Goal: Task Accomplishment & Management: Use online tool/utility

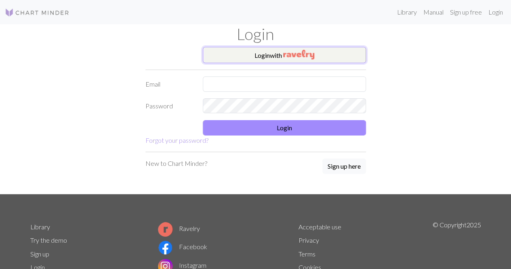
click at [291, 58] on img "button" at bounding box center [298, 55] width 31 height 10
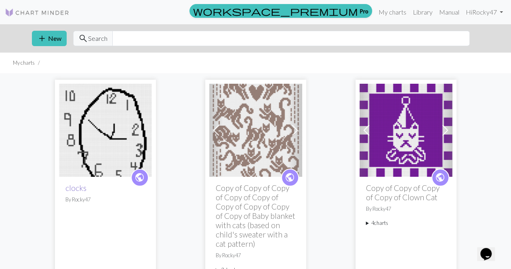
click at [80, 187] on link "clocks" at bounding box center [75, 187] width 21 height 9
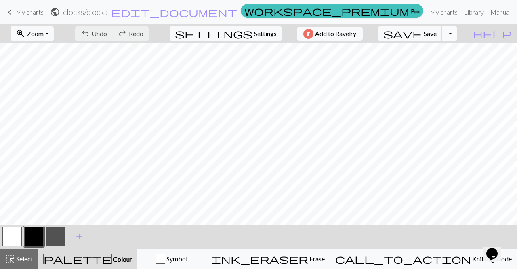
click at [457, 32] on button "Toggle Dropdown" at bounding box center [449, 33] width 15 height 15
click at [449, 64] on button "save_alt Download" at bounding box center [390, 63] width 133 height 13
click at [254, 34] on span "Settings" at bounding box center [265, 34] width 23 height 10
select select "aran"
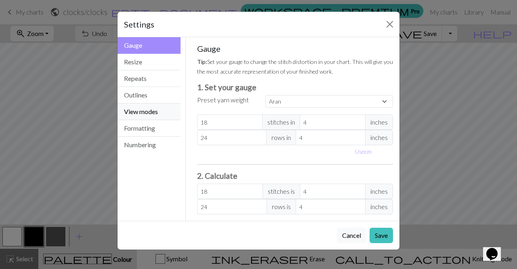
click at [148, 114] on button "View modes" at bounding box center [149, 111] width 63 height 17
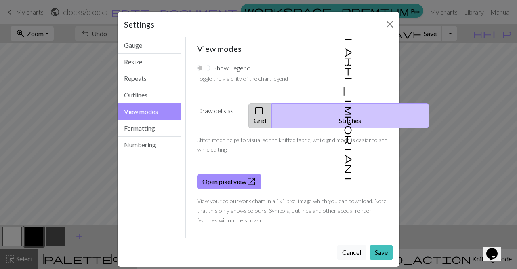
click at [252, 108] on button "check_box_outline_blank Grid" at bounding box center [259, 115] width 23 height 25
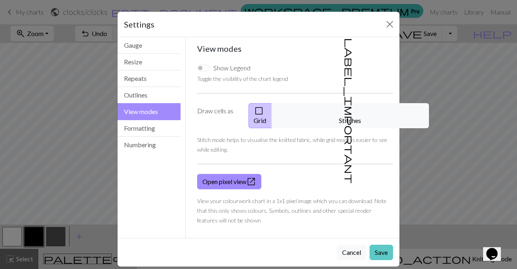
click at [378, 246] on button "Save" at bounding box center [381, 251] width 23 height 15
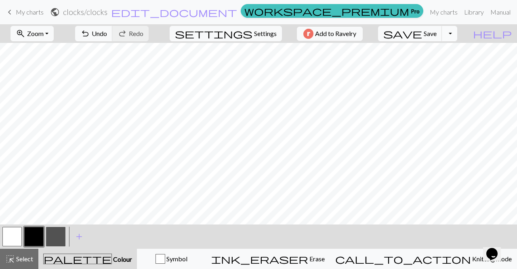
click at [457, 36] on button "Toggle Dropdown" at bounding box center [449, 33] width 15 height 15
click at [447, 64] on button "save_alt Download" at bounding box center [390, 63] width 133 height 13
click at [457, 33] on button "Toggle Dropdown" at bounding box center [449, 33] width 15 height 15
click at [446, 61] on button "save_alt Download" at bounding box center [390, 63] width 133 height 13
drag, startPoint x: 15, startPoint y: 12, endPoint x: 320, endPoint y: 39, distance: 305.7
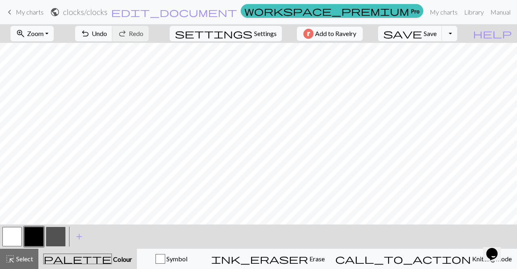
click at [15, 12] on link "keyboard_arrow_left My charts" at bounding box center [24, 12] width 39 height 14
click at [457, 34] on button "Toggle Dropdown" at bounding box center [449, 33] width 15 height 15
click at [441, 63] on button "save_alt Download" at bounding box center [390, 63] width 133 height 13
click at [427, 9] on link "My charts" at bounding box center [444, 12] width 34 height 16
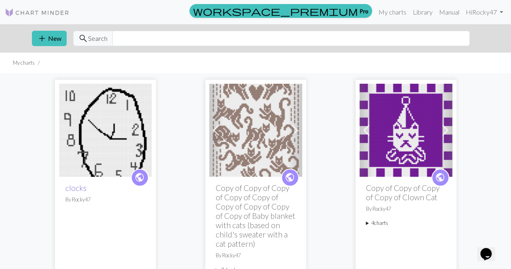
click at [76, 189] on link "clocks" at bounding box center [75, 187] width 21 height 9
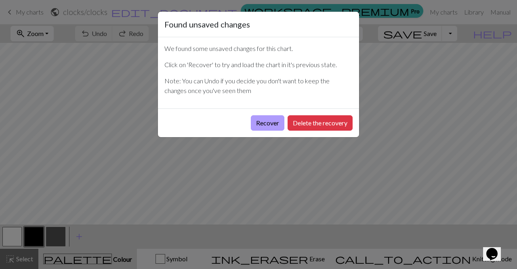
click at [265, 124] on button "Recover" at bounding box center [268, 122] width 34 height 15
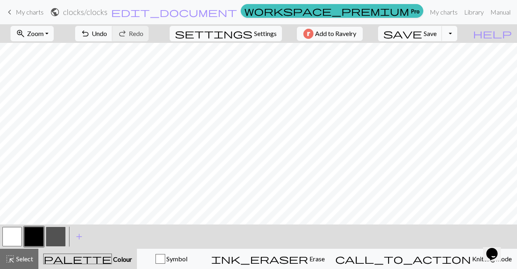
click at [457, 35] on button "Toggle Dropdown" at bounding box center [449, 33] width 15 height 15
click at [443, 50] on button "file_copy Save a copy" at bounding box center [390, 50] width 133 height 13
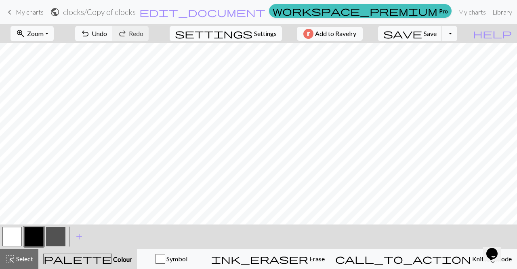
click at [258, 30] on span "Settings" at bounding box center [265, 34] width 23 height 10
select select "aran"
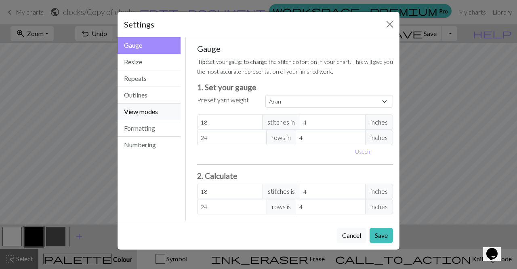
click at [156, 111] on button "View modes" at bounding box center [149, 111] width 63 height 17
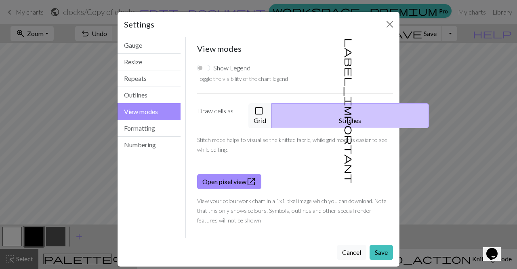
click at [253, 101] on div "Show Legend Toggle the visibility of the chart legend Draw cells as check_box_o…" at bounding box center [295, 144] width 206 height 174
click at [262, 105] on button "check_box_outline_blank Grid" at bounding box center [259, 115] width 23 height 25
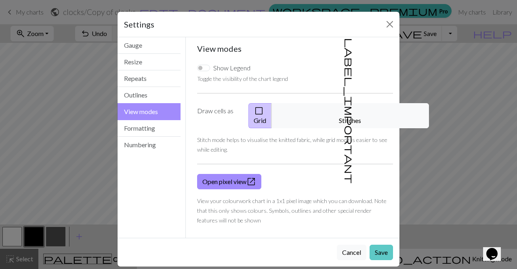
click at [384, 244] on button "Save" at bounding box center [381, 251] width 23 height 15
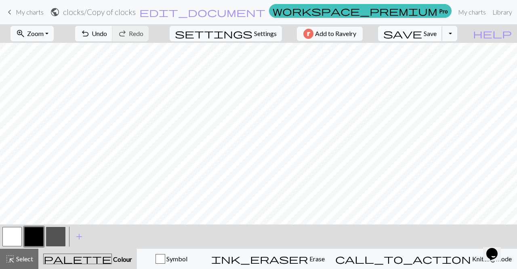
click at [422, 34] on span "save" at bounding box center [402, 33] width 39 height 11
click at [457, 35] on button "Toggle Dropdown" at bounding box center [449, 33] width 15 height 15
click at [445, 61] on button "save_alt Download" at bounding box center [390, 63] width 133 height 13
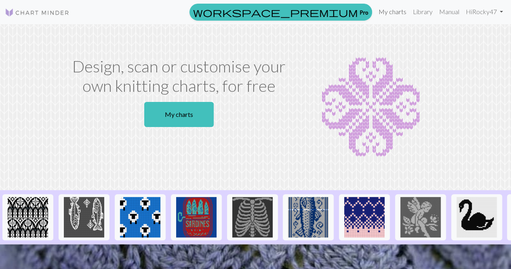
click at [389, 13] on link "My charts" at bounding box center [392, 12] width 34 height 16
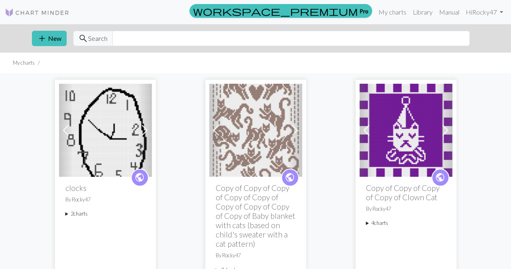
click at [68, 212] on summary "2 charts" at bounding box center [105, 214] width 80 height 8
click at [78, 234] on link "clocks" at bounding box center [78, 232] width 13 height 8
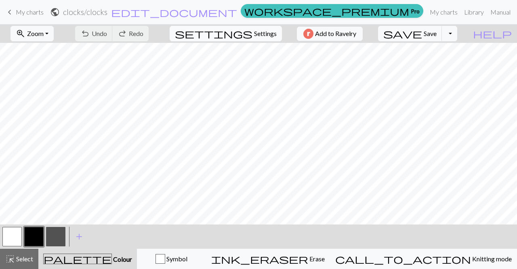
click at [266, 38] on button "settings Settings" at bounding box center [226, 33] width 112 height 15
select select "aran"
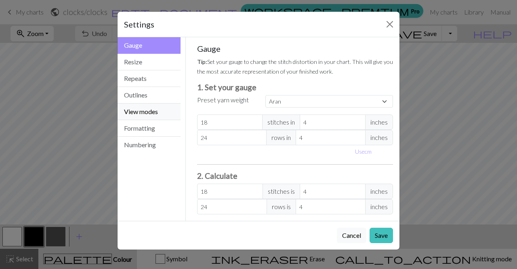
click at [158, 116] on button "View modes" at bounding box center [149, 111] width 63 height 17
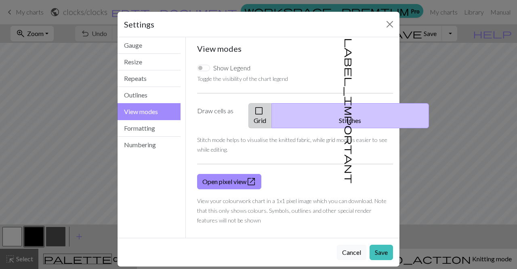
click at [269, 110] on button "check_box_outline_blank Grid" at bounding box center [259, 115] width 23 height 25
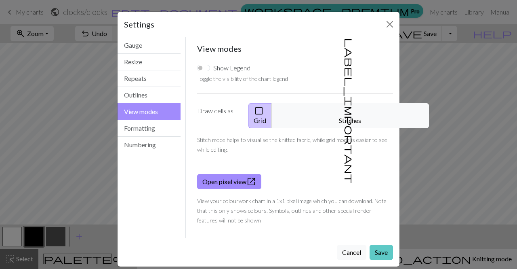
click at [385, 244] on button "Save" at bounding box center [381, 251] width 23 height 15
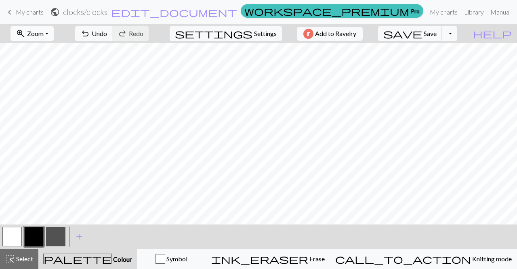
click at [25, 30] on span "zoom_in" at bounding box center [21, 33] width 10 height 11
click at [36, 50] on button "Fit all" at bounding box center [43, 50] width 64 height 13
click at [457, 32] on button "Toggle Dropdown" at bounding box center [449, 33] width 15 height 15
click at [448, 64] on button "save_alt Download" at bounding box center [390, 63] width 133 height 13
click at [457, 30] on button "Toggle Dropdown" at bounding box center [449, 33] width 15 height 15
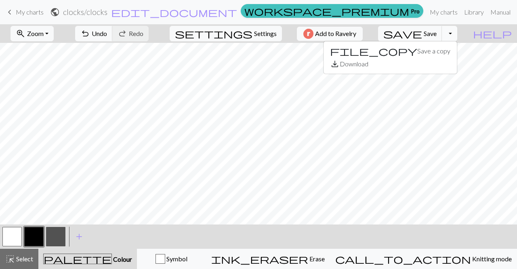
click at [457, 30] on button "Toggle Dropdown" at bounding box center [449, 33] width 15 height 15
click at [457, 34] on button "Toggle Dropdown" at bounding box center [449, 33] width 15 height 15
click at [449, 64] on button "save_alt Download" at bounding box center [390, 63] width 133 height 13
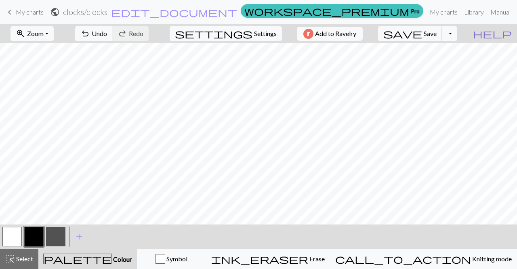
click at [506, 32] on span "help" at bounding box center [492, 33] width 39 height 11
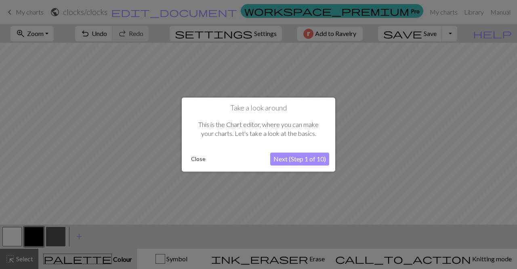
click at [304, 157] on button "Next (Step 1 of 10)" at bounding box center [299, 158] width 59 height 13
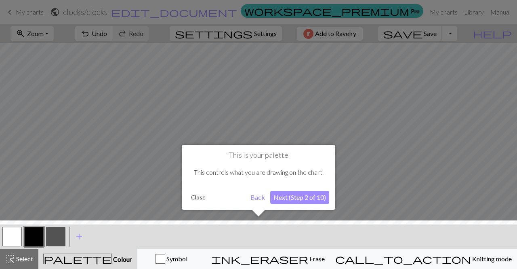
click at [304, 157] on h1 "This is your palette" at bounding box center [258, 155] width 141 height 9
click at [303, 204] on div "This is your palette This controls what you are drawing on the chart. Close Bac…" at bounding box center [258, 177] width 153 height 65
click at [197, 199] on button "Close" at bounding box center [198, 197] width 21 height 12
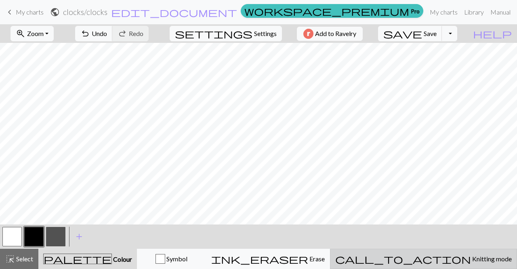
click at [440, 255] on span "call_to_action" at bounding box center [403, 258] width 136 height 11
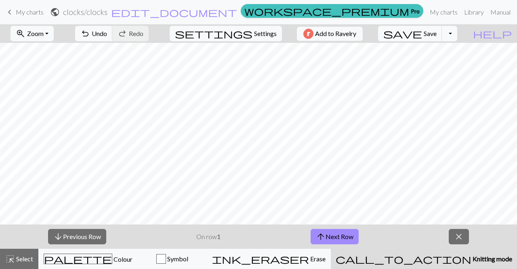
click at [470, 235] on div "arrow_downward Previous Row On row 1 arrow_upward Next Row close" at bounding box center [258, 236] width 517 height 24
click at [467, 236] on button "close" at bounding box center [459, 236] width 20 height 15
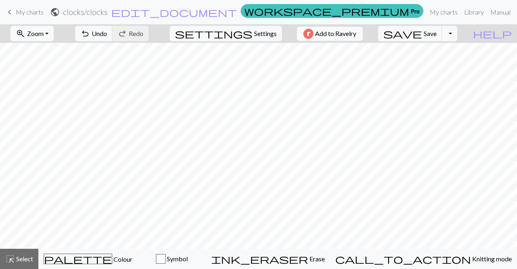
click at [346, 32] on span "Add to Ravelry" at bounding box center [335, 34] width 41 height 10
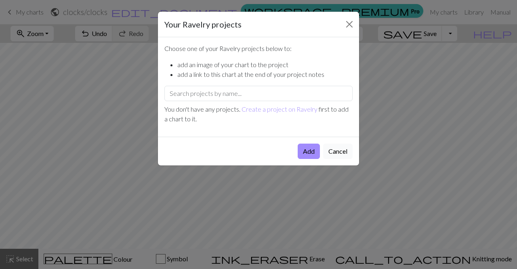
click at [338, 151] on button "Cancel" at bounding box center [337, 150] width 29 height 15
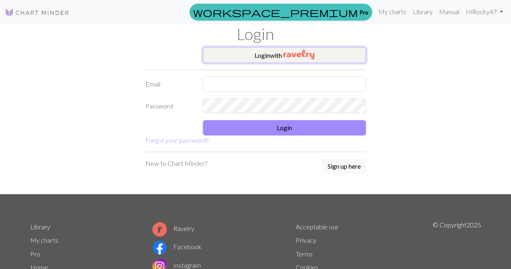
click at [254, 61] on button "Login with" at bounding box center [284, 55] width 163 height 16
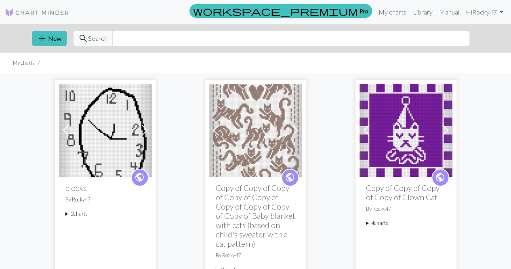
click at [78, 185] on h2 "clocks" at bounding box center [105, 187] width 80 height 9
click at [98, 149] on img at bounding box center [105, 130] width 93 height 93
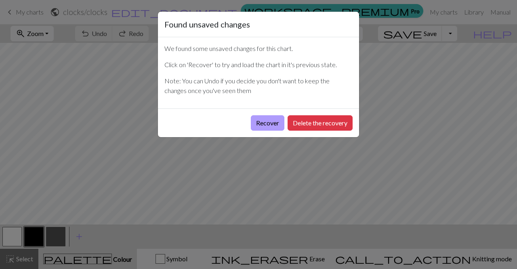
click at [268, 124] on button "Recover" at bounding box center [268, 122] width 34 height 15
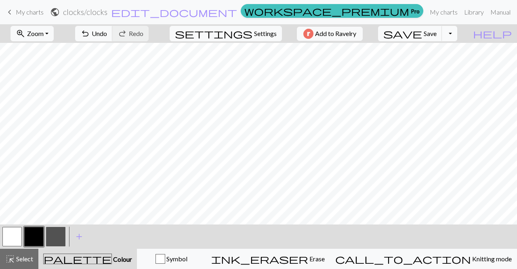
click at [457, 36] on button "Toggle Dropdown" at bounding box center [449, 33] width 15 height 15
click at [454, 64] on button "save_alt Download" at bounding box center [390, 63] width 133 height 13
click at [487, 11] on link "Manual" at bounding box center [500, 12] width 27 height 16
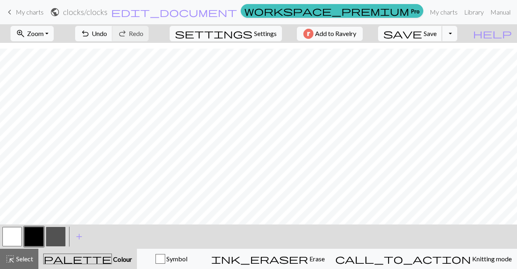
click at [437, 36] on span "Save" at bounding box center [430, 33] width 13 height 8
click at [298, 32] on div "zoom_in Zoom Zoom Fit all Fit width Fit height 50% 100% 150% 200% undo Undo Und…" at bounding box center [234, 33] width 468 height 19
click at [508, 35] on span "help" at bounding box center [492, 33] width 39 height 11
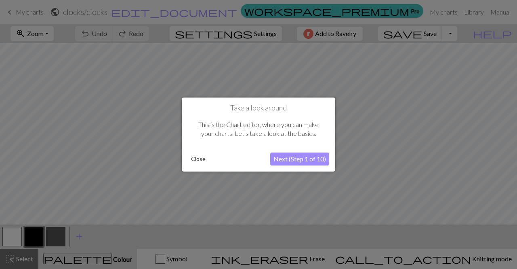
click at [200, 160] on button "Close" at bounding box center [198, 159] width 21 height 12
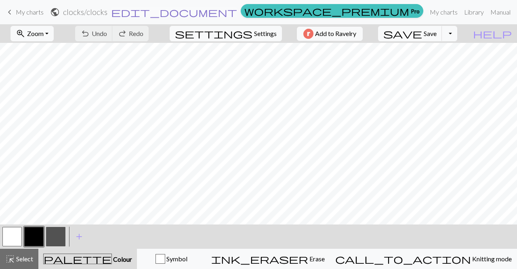
click at [232, 8] on span "edit_document" at bounding box center [174, 11] width 126 height 11
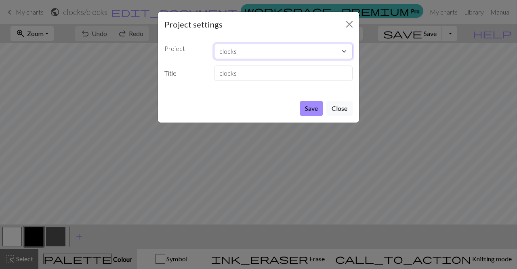
click at [337, 53] on select "clocks Copy of Copy of Copy of Copy of Copy of Copy of Copy of Copy of Copy of …" at bounding box center [283, 51] width 139 height 15
click at [348, 21] on button "Close" at bounding box center [349, 24] width 13 height 13
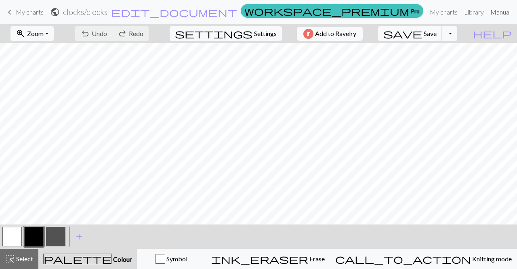
click at [487, 11] on link "Manual" at bounding box center [500, 12] width 27 height 16
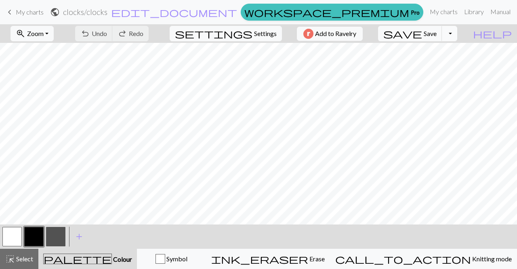
click at [457, 39] on button "Toggle Dropdown" at bounding box center [449, 33] width 15 height 15
click at [448, 63] on button "save_alt Download" at bounding box center [390, 63] width 133 height 13
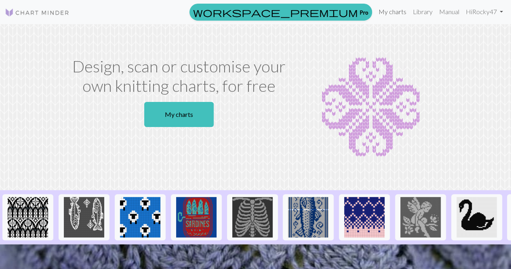
click at [399, 13] on link "My charts" at bounding box center [392, 12] width 34 height 16
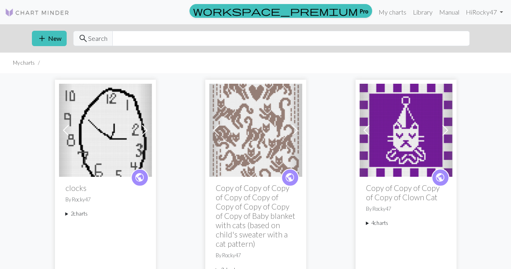
click at [78, 184] on h2 "clocks" at bounding box center [105, 187] width 80 height 9
click at [107, 161] on img at bounding box center [105, 130] width 93 height 93
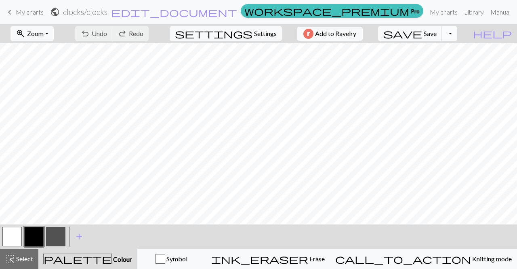
click at [457, 31] on button "Toggle Dropdown" at bounding box center [449, 33] width 15 height 15
click at [449, 64] on button "save_alt Download" at bounding box center [390, 63] width 133 height 13
click at [54, 34] on button "zoom_in Zoom Zoom" at bounding box center [32, 33] width 43 height 15
click at [48, 48] on button "Fit all" at bounding box center [43, 50] width 64 height 13
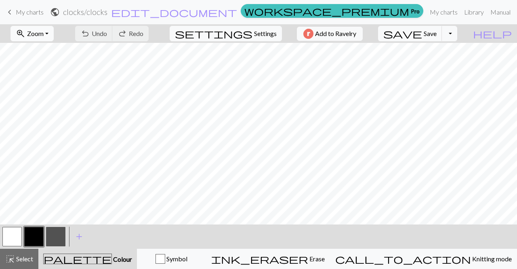
click at [54, 34] on button "zoom_in Zoom Zoom" at bounding box center [32, 33] width 43 height 15
click at [53, 50] on button "Fit all" at bounding box center [43, 50] width 64 height 13
click at [457, 33] on button "Toggle Dropdown" at bounding box center [449, 33] width 15 height 15
click at [435, 61] on button "save_alt Download" at bounding box center [390, 63] width 133 height 13
click at [457, 35] on button "Toggle Dropdown" at bounding box center [449, 33] width 15 height 15
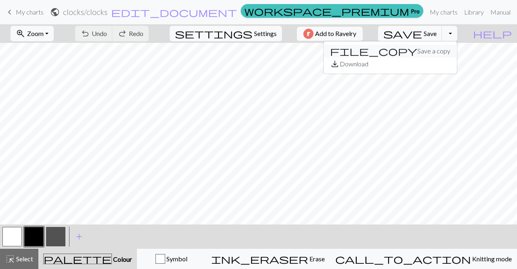
click at [452, 51] on button "file_copy Save a copy" at bounding box center [390, 50] width 133 height 13
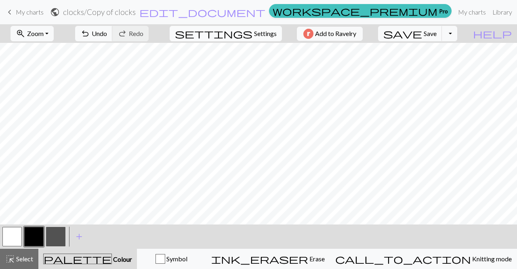
click at [247, 38] on span "settings" at bounding box center [214, 33] width 78 height 11
select select "aran"
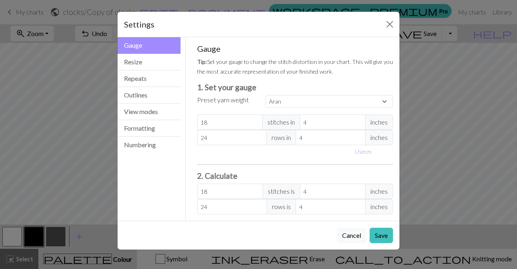
click at [37, 86] on div "Settings Gauge Gauge Resize Repeats Outlines View modes Formatting Numbering Ga…" at bounding box center [258, 134] width 517 height 269
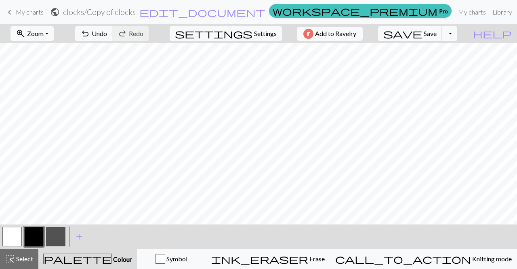
scroll to position [132, 0]
click at [457, 34] on button "Toggle Dropdown" at bounding box center [449, 33] width 15 height 15
click at [456, 49] on button "file_copy Save a copy" at bounding box center [390, 50] width 133 height 13
click at [457, 38] on button "Toggle Dropdown" at bounding box center [449, 33] width 15 height 15
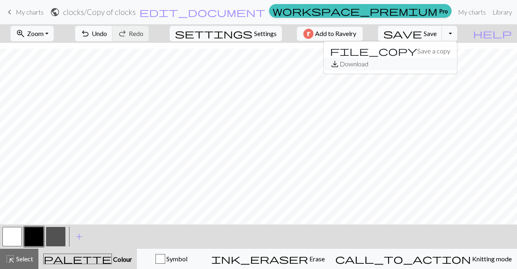
click at [451, 60] on button "save_alt Download" at bounding box center [390, 63] width 133 height 13
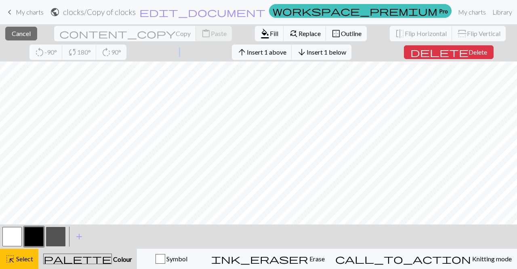
click at [451, 60] on div "close Cancel content_copy Copy content_paste Paste format_color_fill Fill find_…" at bounding box center [258, 42] width 517 height 37
